Goal: Information Seeking & Learning: Learn about a topic

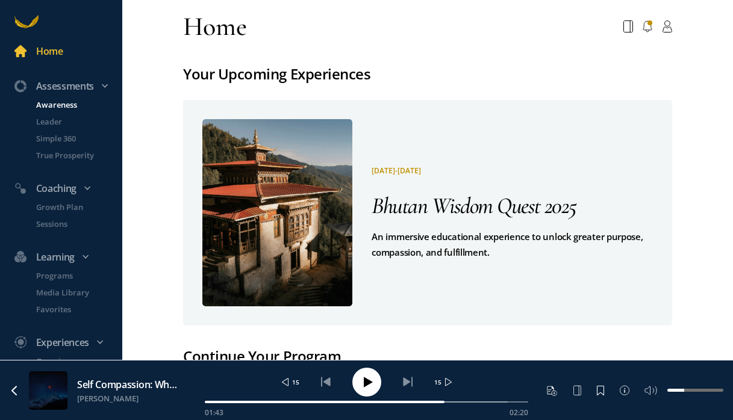
click at [56, 108] on p "Awareness" at bounding box center [78, 105] width 84 height 12
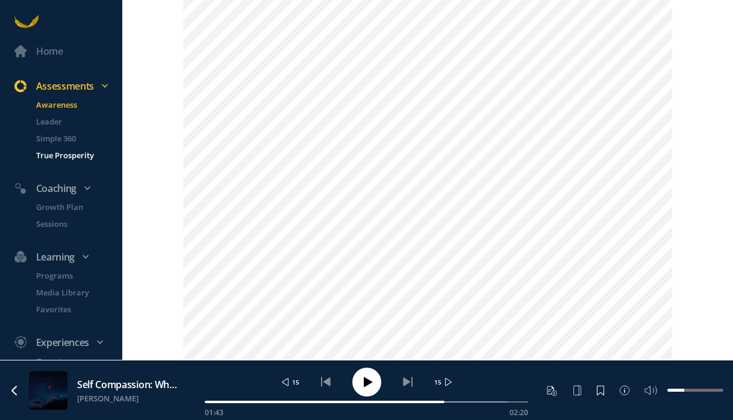
click at [48, 157] on p "True Prosperity" at bounding box center [78, 155] width 84 height 12
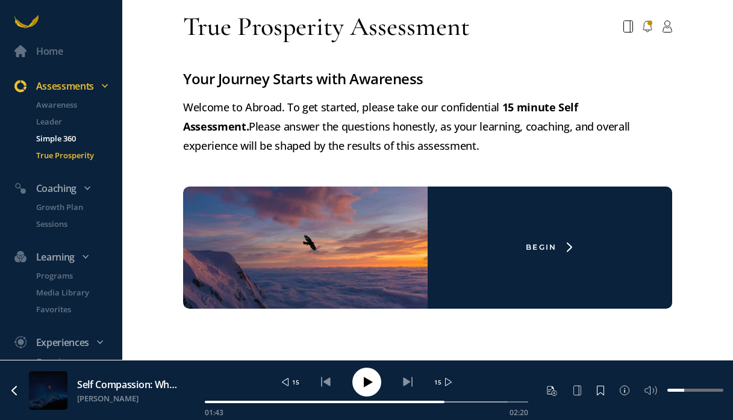
click at [50, 134] on p "Simple 360" at bounding box center [78, 138] width 84 height 12
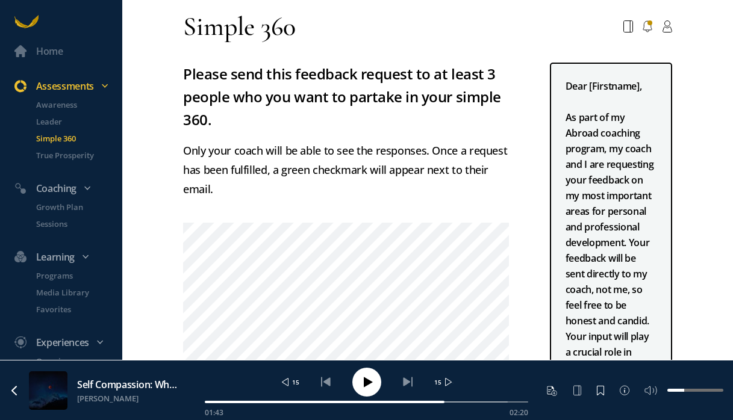
click at [45, 114] on li "Awareness" at bounding box center [72, 107] width 101 height 17
click at [44, 123] on p "Leader" at bounding box center [78, 122] width 84 height 12
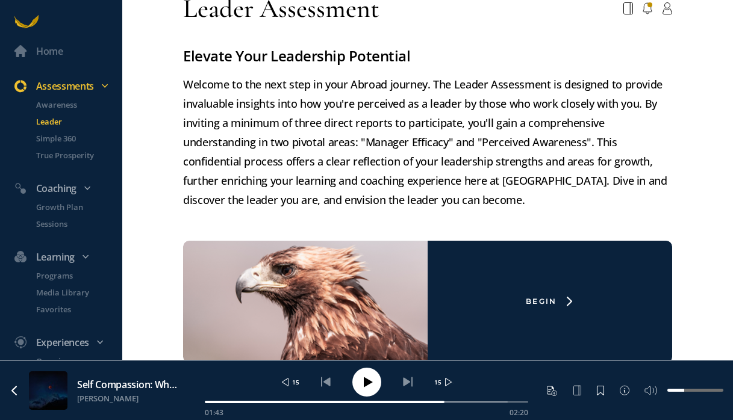
scroll to position [37, 0]
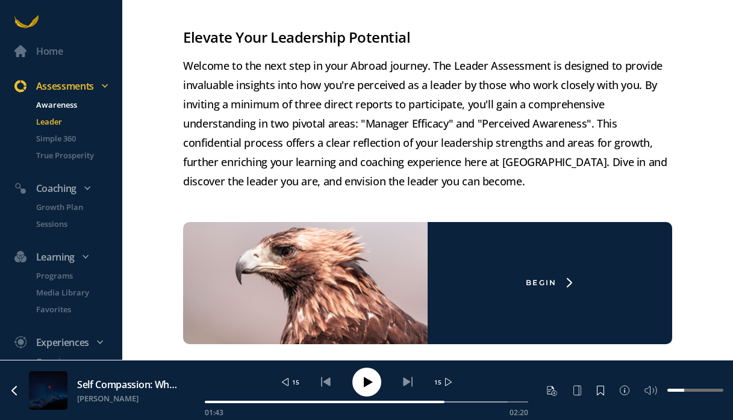
click at [64, 106] on p "Awareness" at bounding box center [78, 105] width 84 height 12
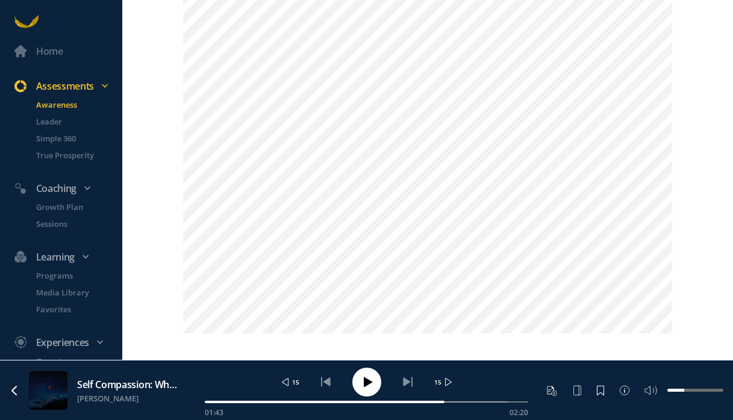
scroll to position [1259, 0]
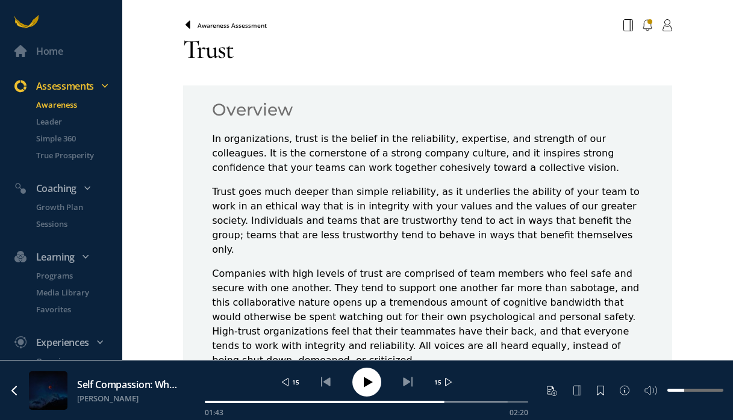
click at [185, 22] on icon at bounding box center [188, 25] width 10 height 10
